Goal: Information Seeking & Learning: Check status

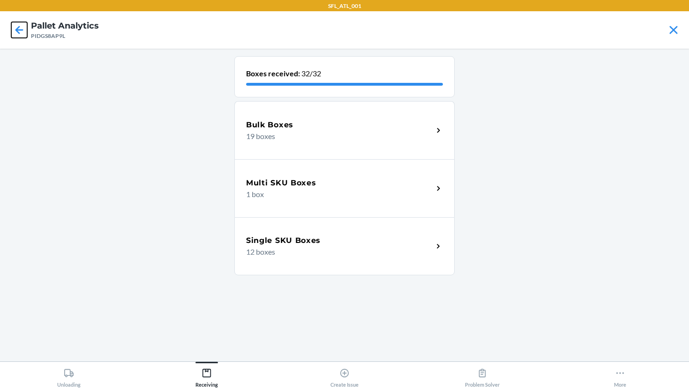
click at [17, 30] on icon at bounding box center [19, 30] width 8 height 8
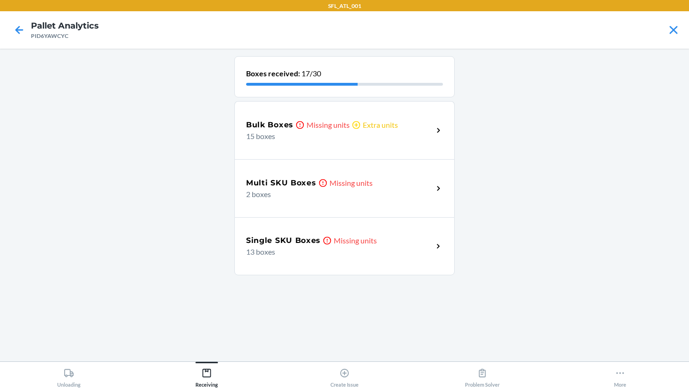
click at [327, 147] on div "Bulk Boxes Missing units Extra units 15 boxes" at bounding box center [344, 130] width 220 height 58
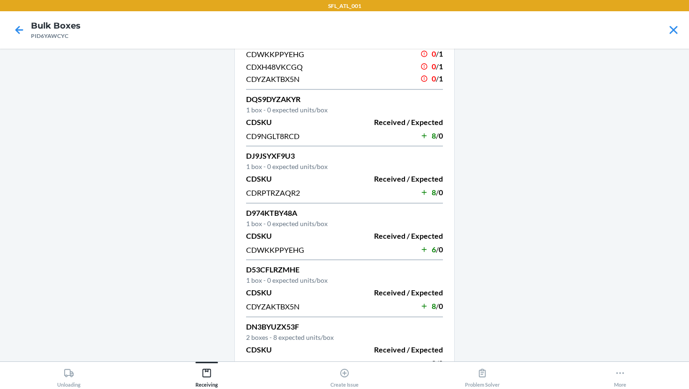
scroll to position [257, 0]
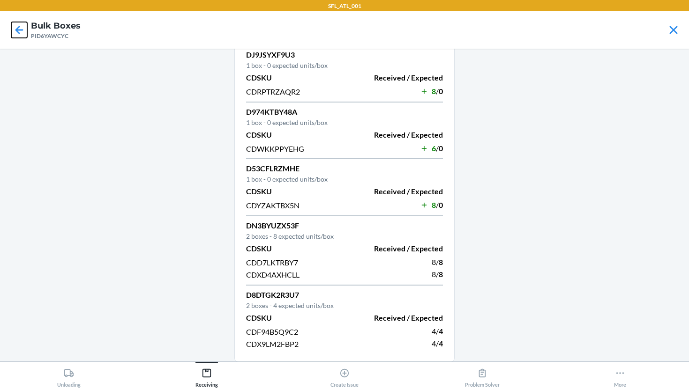
click at [20, 27] on icon at bounding box center [19, 30] width 16 height 16
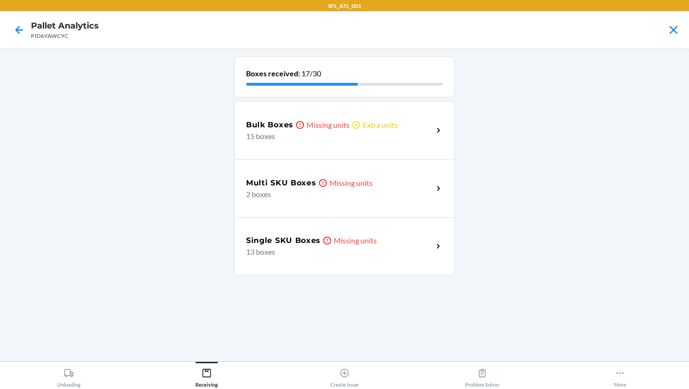
click at [317, 178] on div "Multi SKU Boxes Missing units" at bounding box center [339, 183] width 187 height 11
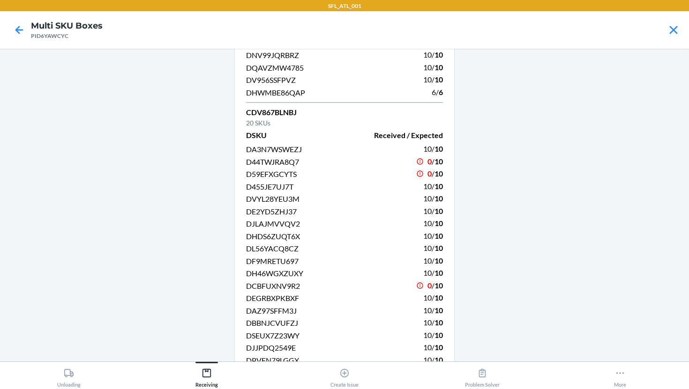
scroll to position [245, 0]
